Goal: Information Seeking & Learning: Check status

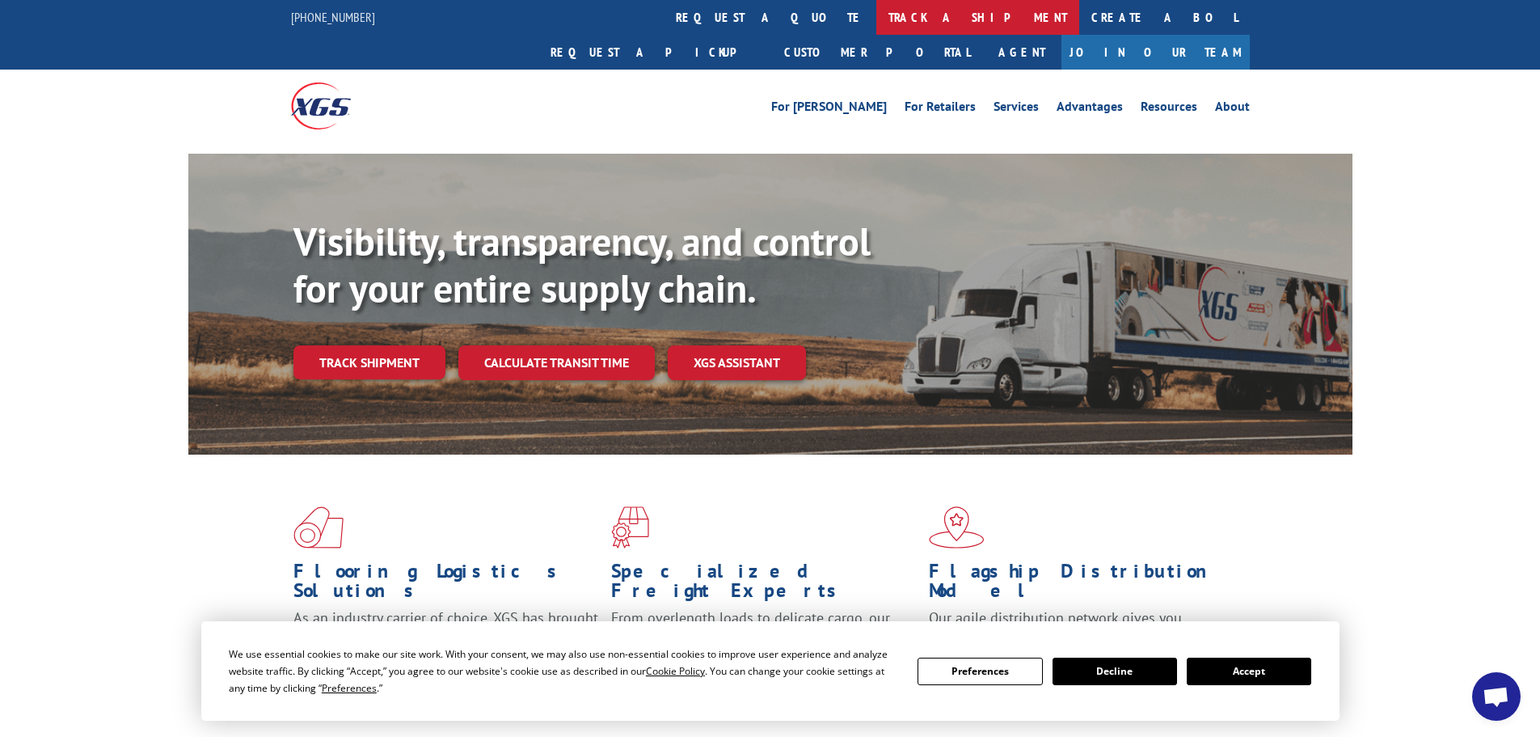
click at [876, 19] on link "track a shipment" at bounding box center [977, 17] width 203 height 35
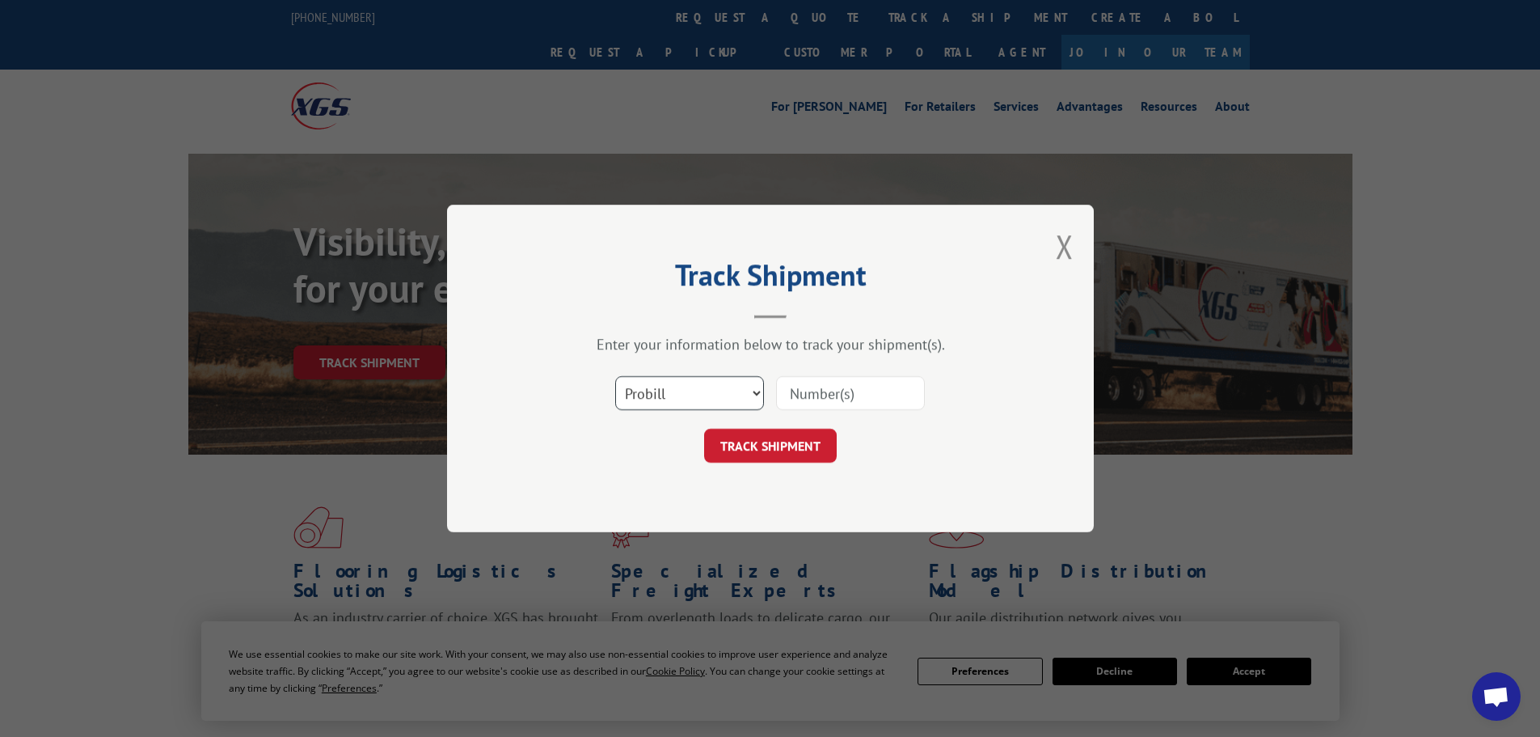
click at [702, 403] on select "Select category... Probill BOL PO" at bounding box center [689, 393] width 149 height 34
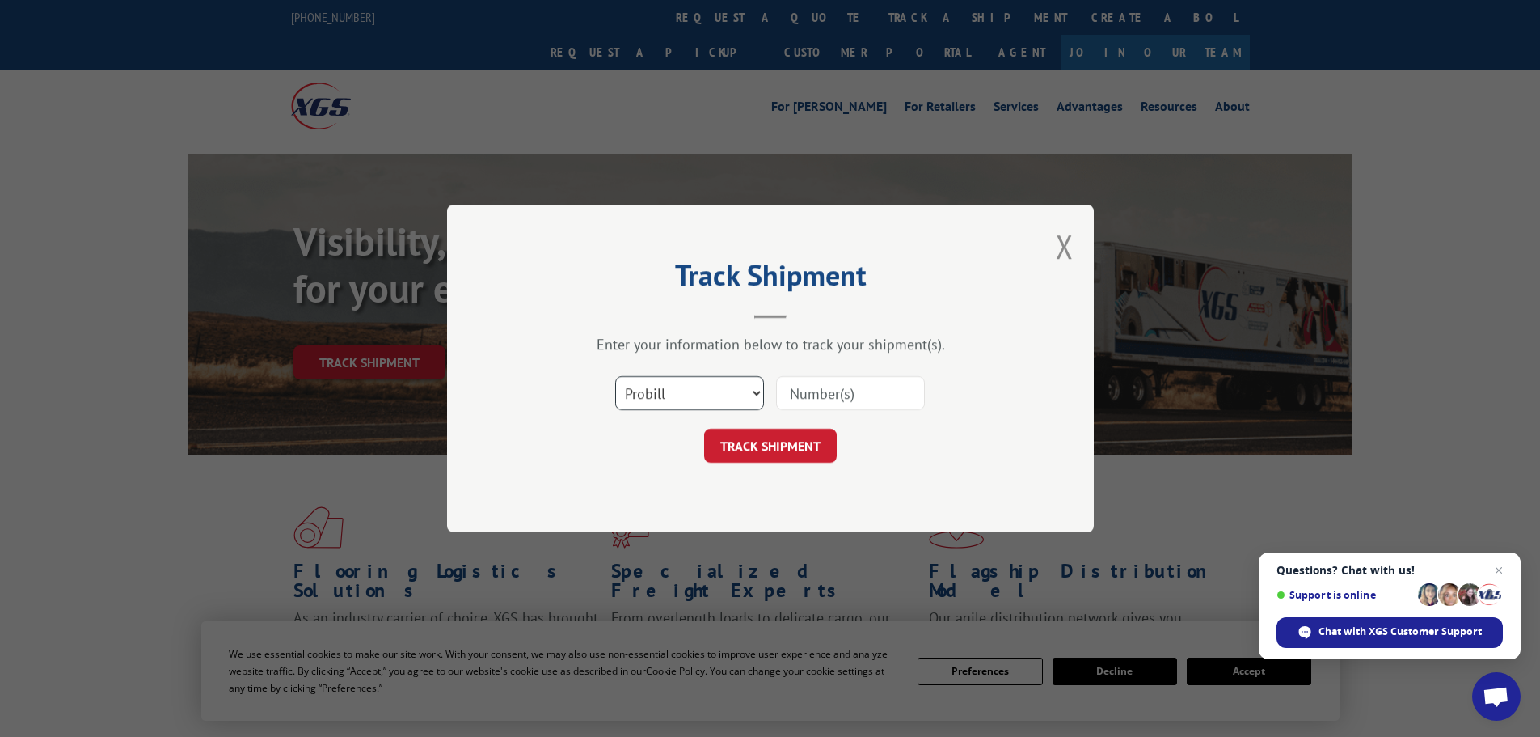
select select "bol"
click at [615, 376] on select "Select category... Probill BOL PO" at bounding box center [689, 393] width 149 height 34
click at [839, 393] on input at bounding box center [850, 393] width 149 height 34
paste input "5451879"
type input "5451879"
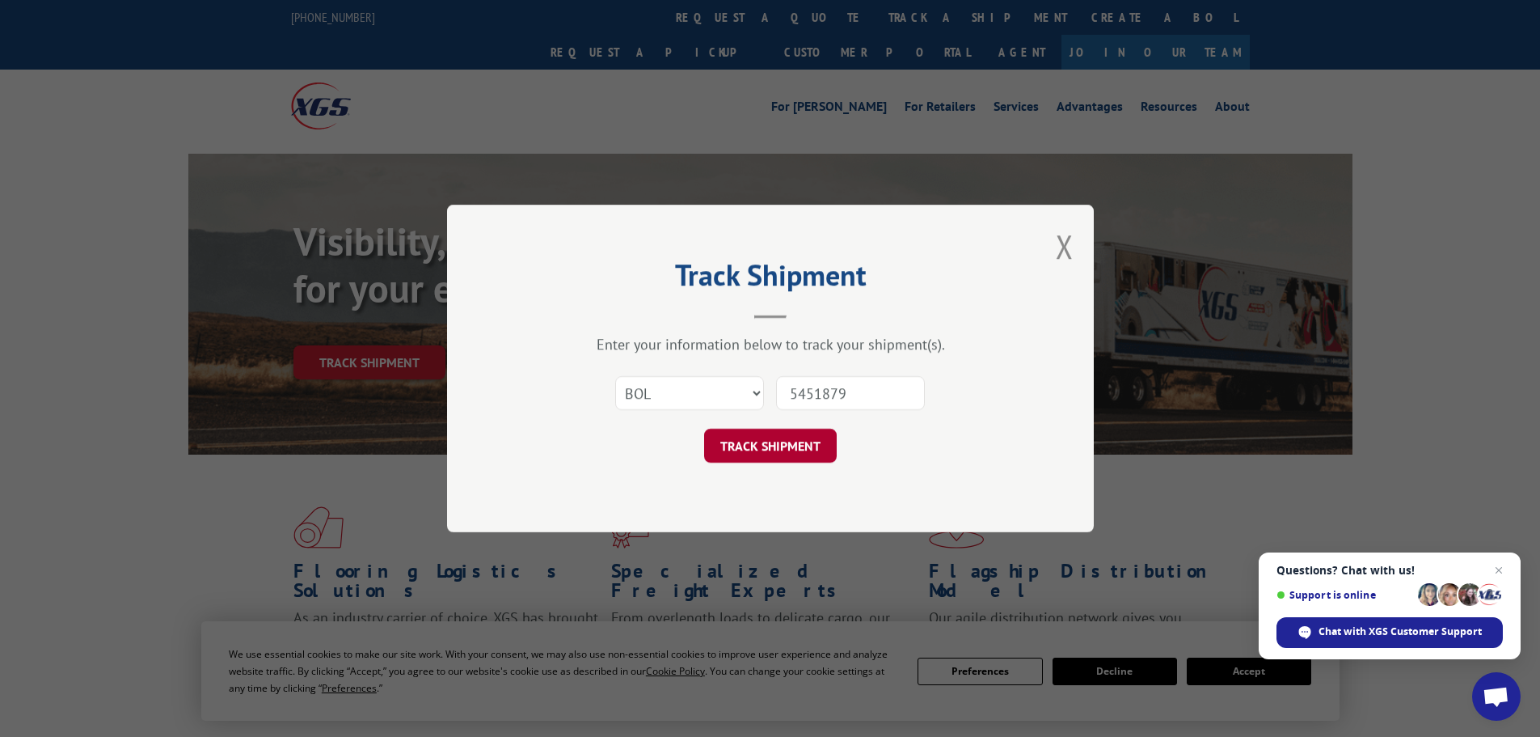
click at [788, 445] on button "TRACK SHIPMENT" at bounding box center [770, 445] width 133 height 34
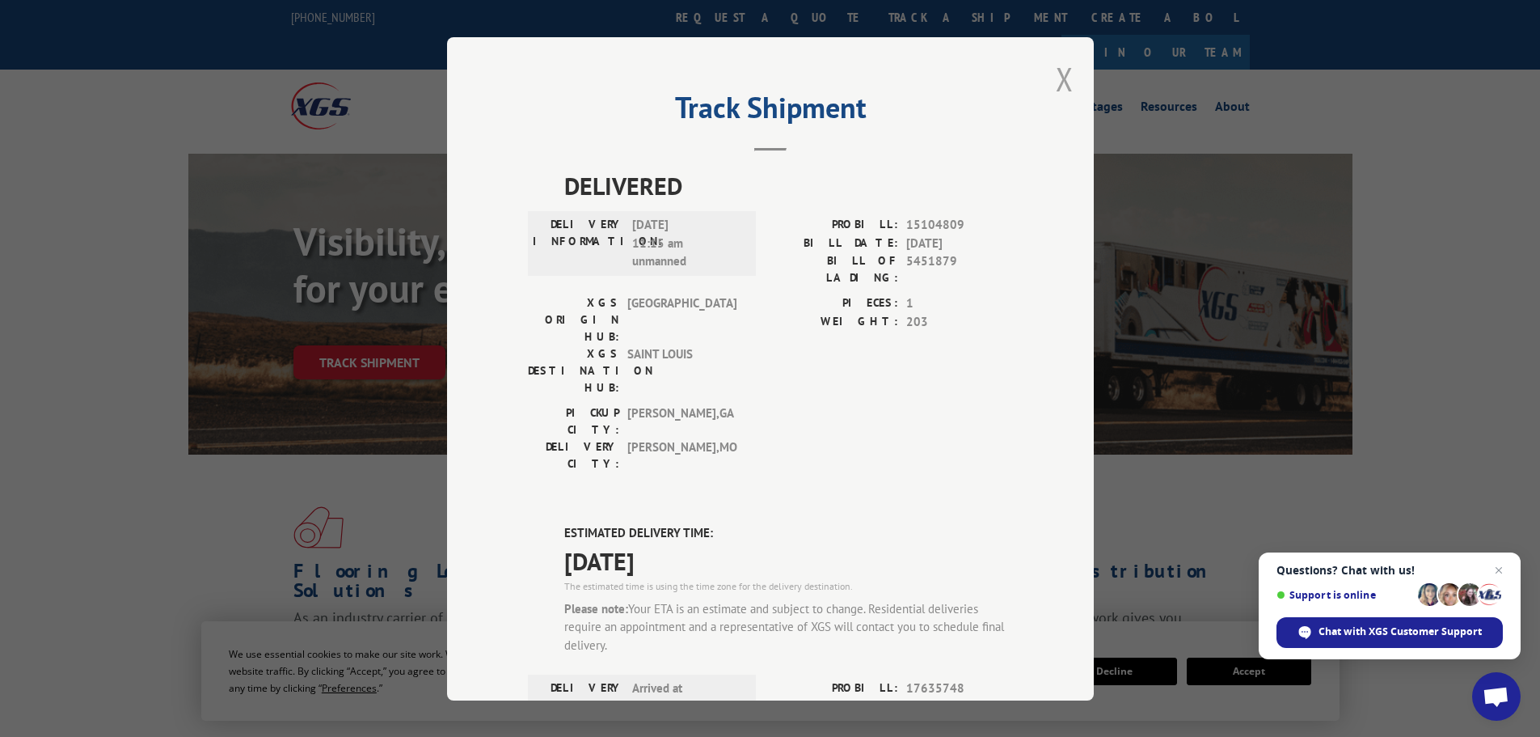
click at [1059, 72] on button "Close modal" at bounding box center [1065, 78] width 18 height 43
